Goal: Task Accomplishment & Management: Use online tool/utility

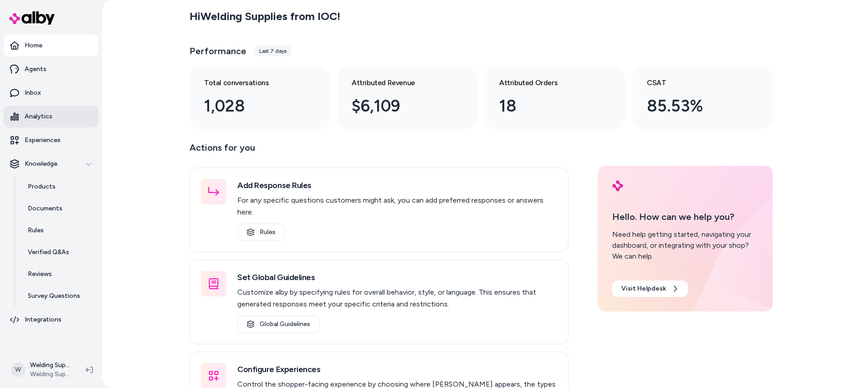
click at [29, 116] on p "Analytics" at bounding box center [39, 116] width 28 height 9
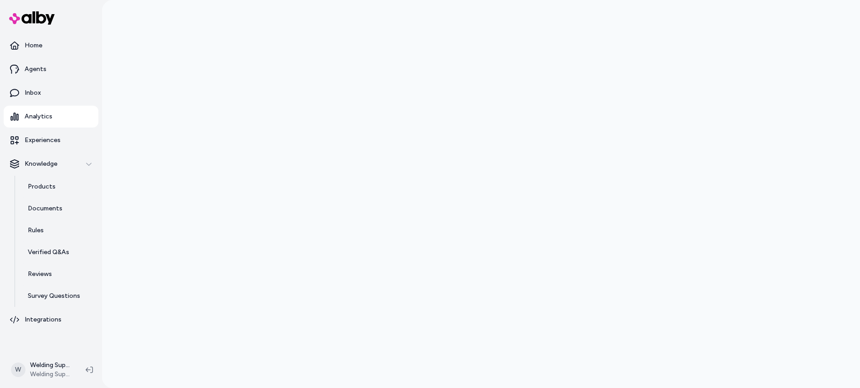
click at [171, 137] on div at bounding box center [481, 194] width 758 height 388
click at [32, 92] on p "Inbox" at bounding box center [33, 92] width 16 height 9
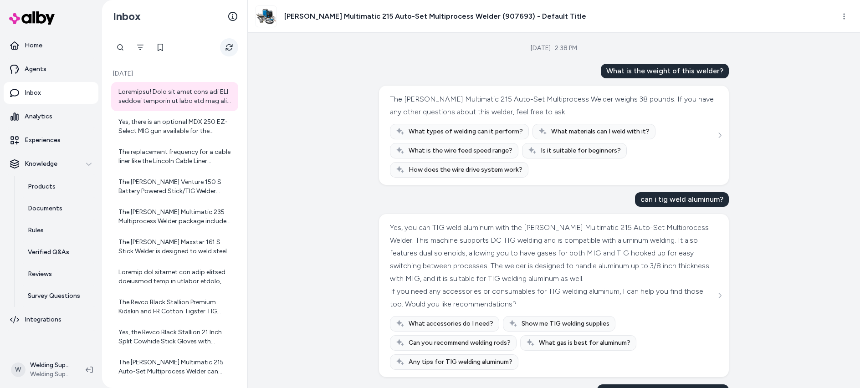
click at [229, 51] on button "Refresh" at bounding box center [229, 47] width 18 height 18
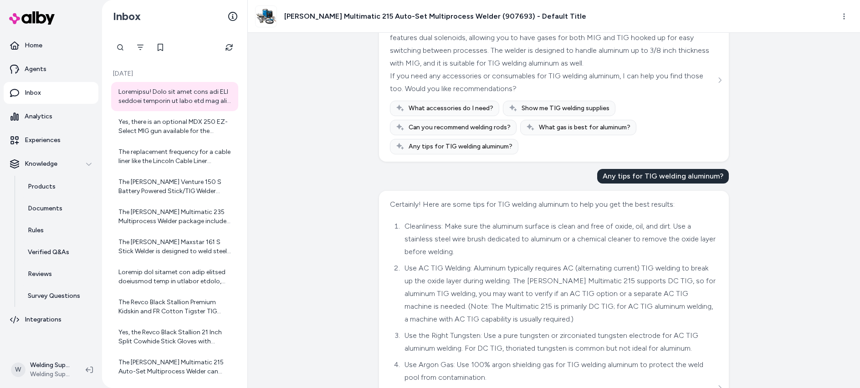
scroll to position [228, 0]
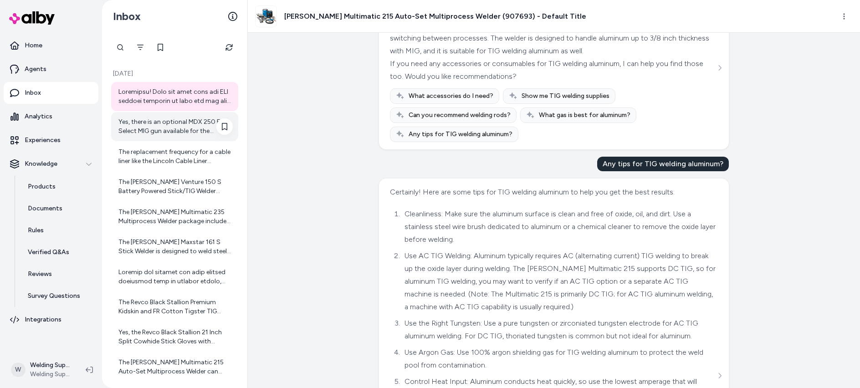
click at [163, 126] on div "Yes, there is an optional MDX 250 EZ-Select MIG gun available for the [PERSON_N…" at bounding box center [175, 126] width 114 height 18
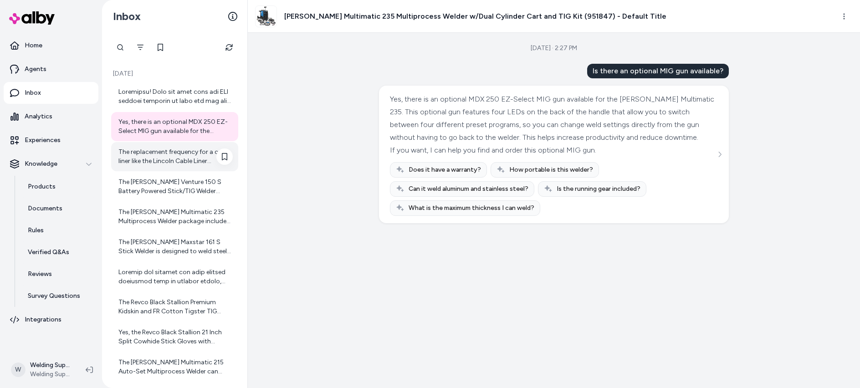
click at [180, 167] on div "The replacement frequency for a cable liner like the Lincoln Cable Liner .035-.…" at bounding box center [174, 156] width 127 height 29
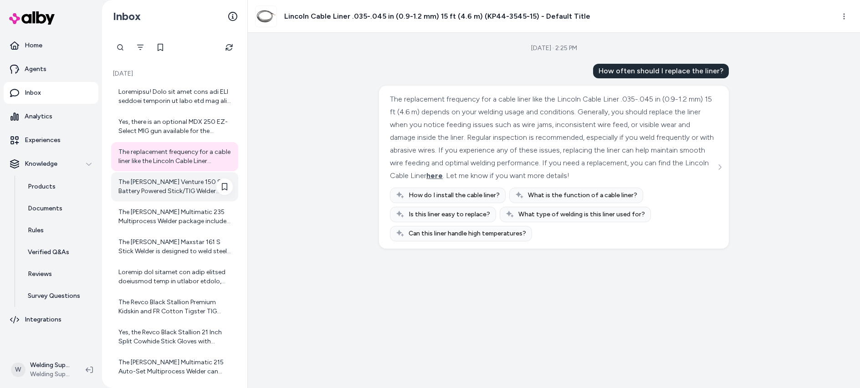
click at [172, 183] on div "The [PERSON_NAME] Venture 150 S Battery Powered Stick/TIG Welder weighs 26.5 lb…" at bounding box center [175, 187] width 114 height 18
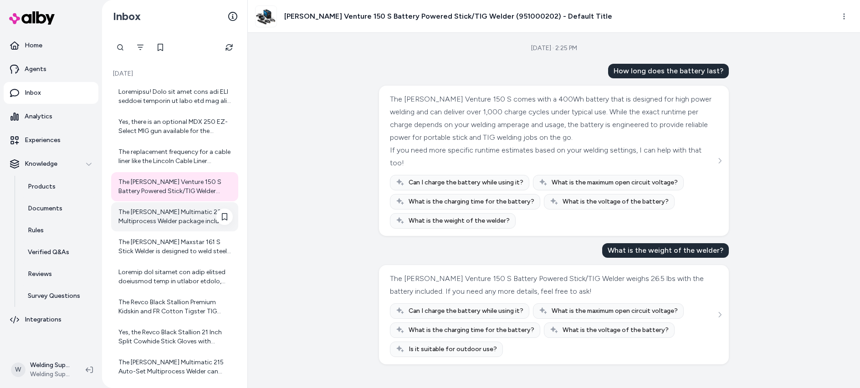
click at [146, 208] on div "The [PERSON_NAME] Multimatic 235 Multiprocess Welder package includes the follo…" at bounding box center [175, 217] width 114 height 18
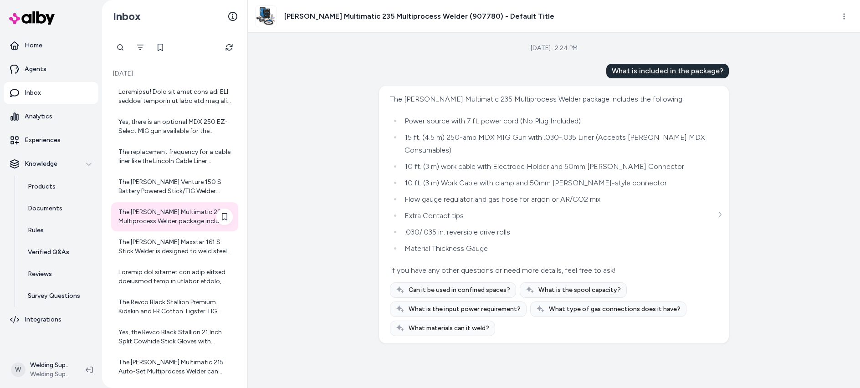
scroll to position [46, 0]
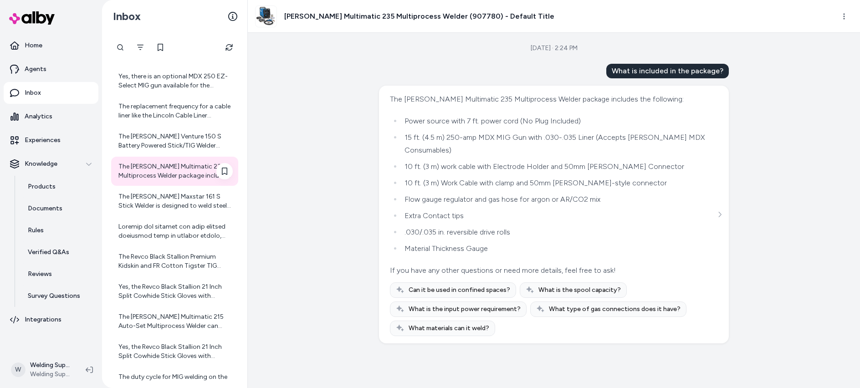
click at [174, 168] on div "The [PERSON_NAME] Multimatic 235 Multiprocess Welder package includes the follo…" at bounding box center [175, 171] width 114 height 18
click at [144, 199] on div "The [PERSON_NAME] Maxstar 161 S Stick Welder is designed to weld steel and stai…" at bounding box center [175, 201] width 114 height 18
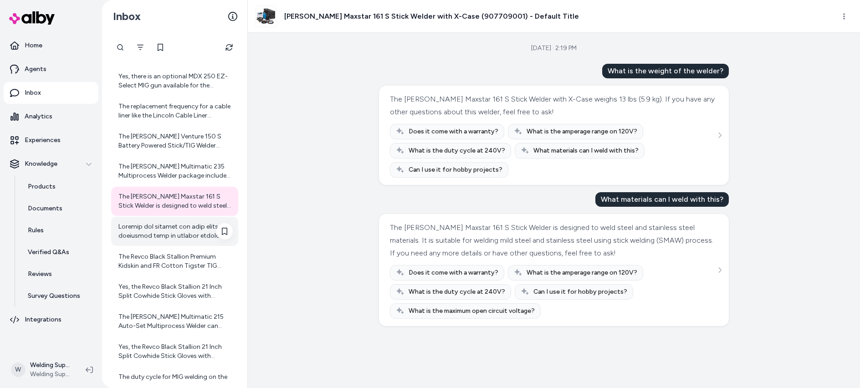
click at [155, 220] on div at bounding box center [174, 231] width 127 height 29
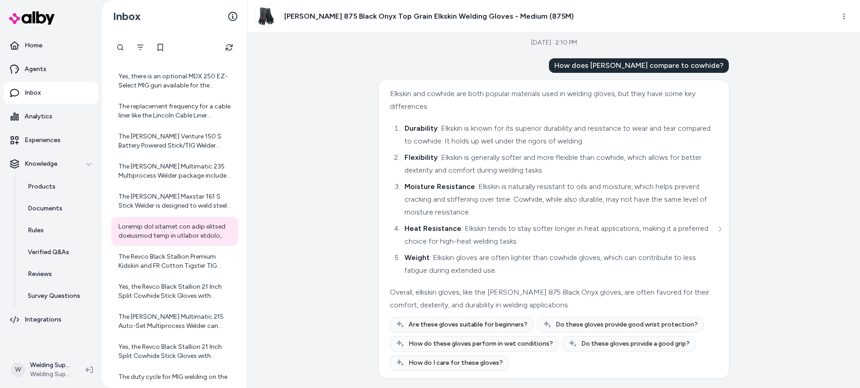
scroll to position [6, 0]
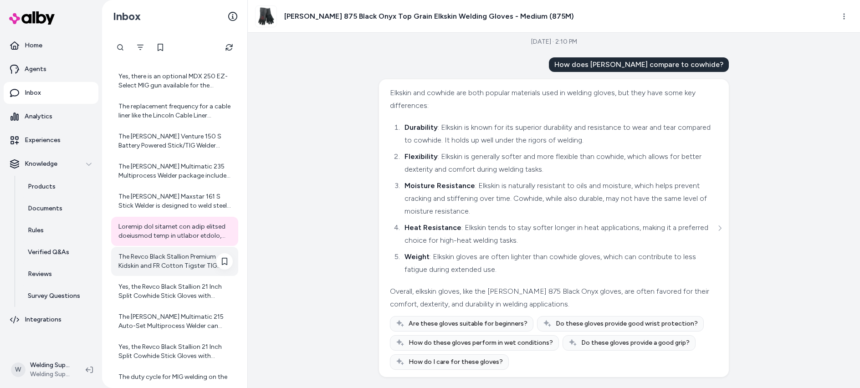
click at [152, 260] on div "The Revco Black Stallion Premium Kidskin and FR Cotton Tigster TIG Gloves (T50)…" at bounding box center [175, 261] width 114 height 18
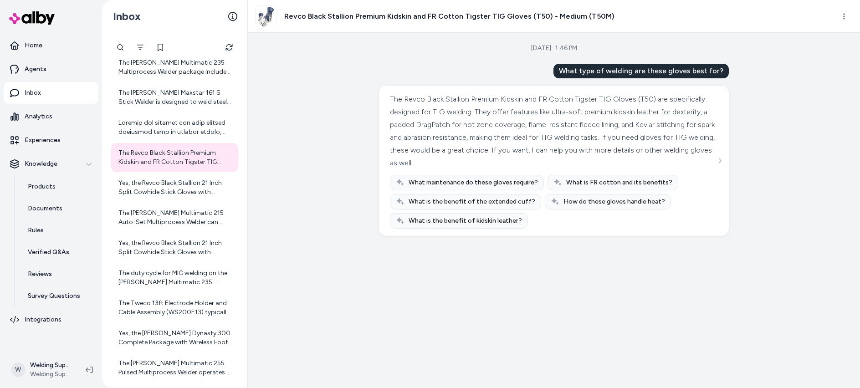
scroll to position [156, 0]
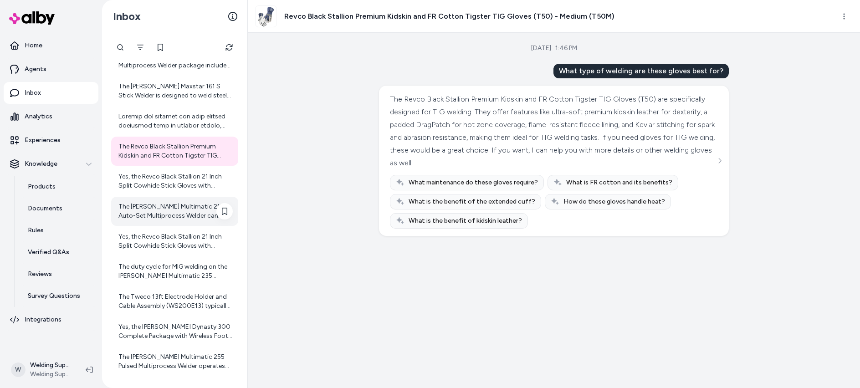
click at [182, 207] on div "The [PERSON_NAME] Multimatic 215 Auto-Set Multiprocess Welder can perform multi…" at bounding box center [175, 211] width 114 height 18
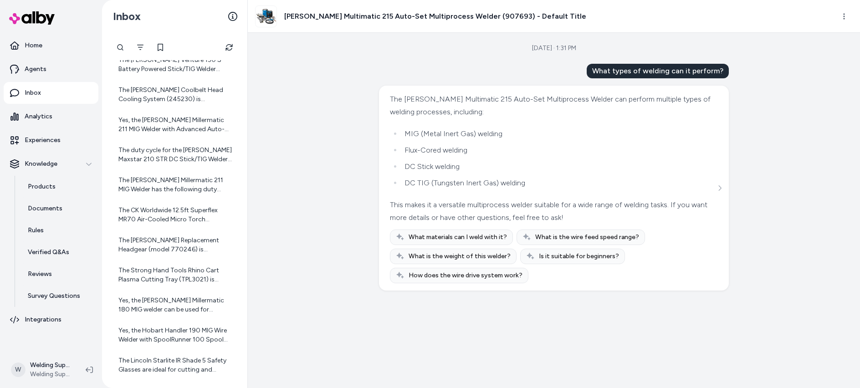
scroll to position [520, 0]
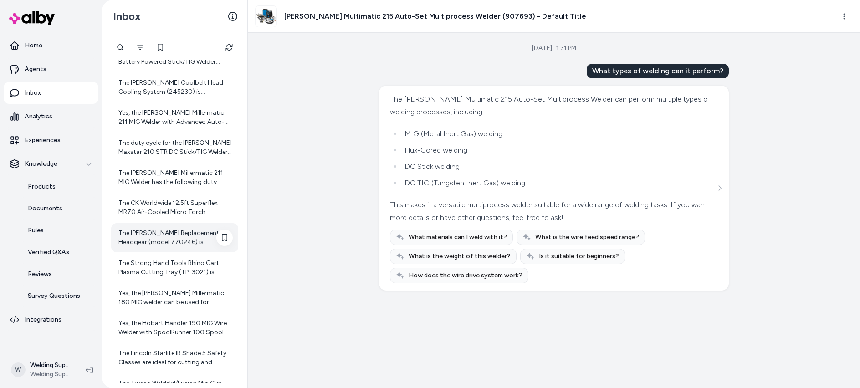
click at [158, 230] on div "The [PERSON_NAME] Replacement Headgear (model 770246) is compatible with older …" at bounding box center [175, 238] width 114 height 18
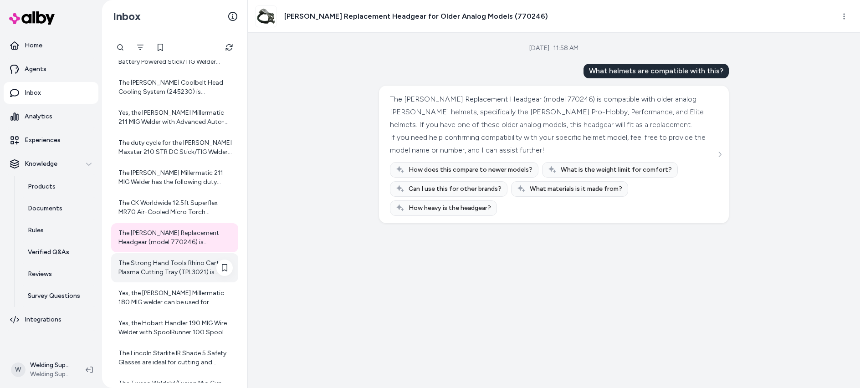
click at [155, 271] on div "The Strong Hand Tools Rhino Cart Plasma Cutting Tray (TPL3021) is shipped by us…" at bounding box center [175, 268] width 114 height 18
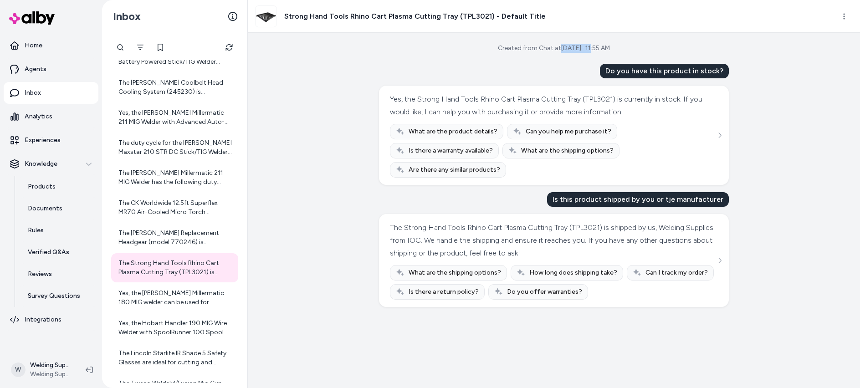
drag, startPoint x: 586, startPoint y: 50, endPoint x: 545, endPoint y: 48, distance: 40.1
click at [545, 48] on div "Created from Chat at [DATE] · 11:55 AM" at bounding box center [554, 48] width 112 height 9
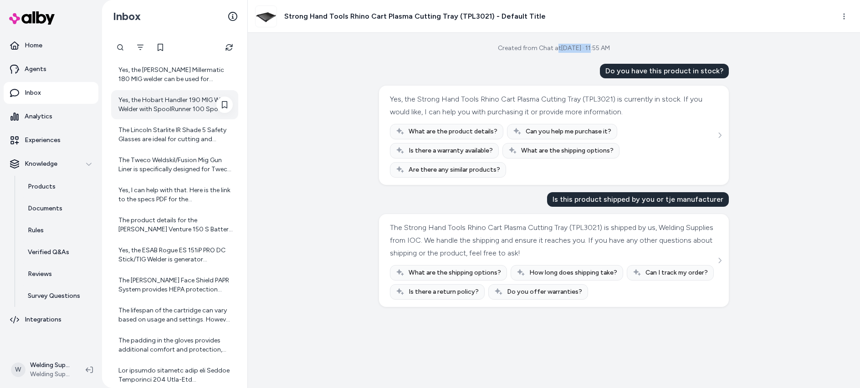
scroll to position [789, 0]
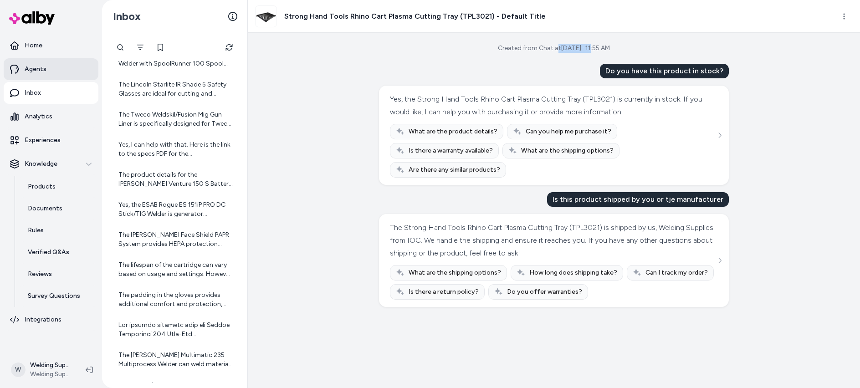
click at [28, 74] on link "Agents" at bounding box center [51, 69] width 95 height 22
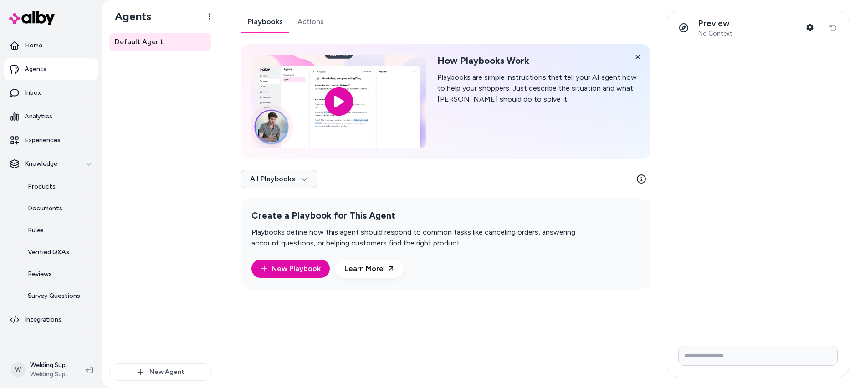
click at [309, 24] on link "Actions" at bounding box center [310, 22] width 41 height 22
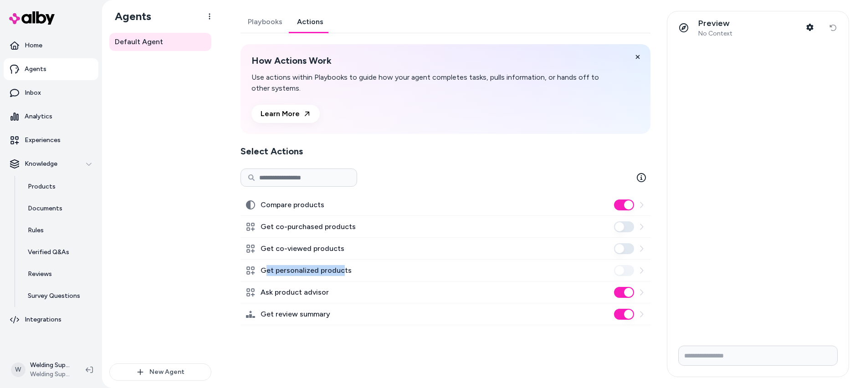
drag, startPoint x: 342, startPoint y: 269, endPoint x: 267, endPoint y: 275, distance: 74.9
click at [267, 275] on label "Get personalized products" at bounding box center [305, 270] width 91 height 11
